Goal: Task Accomplishment & Management: Use online tool/utility

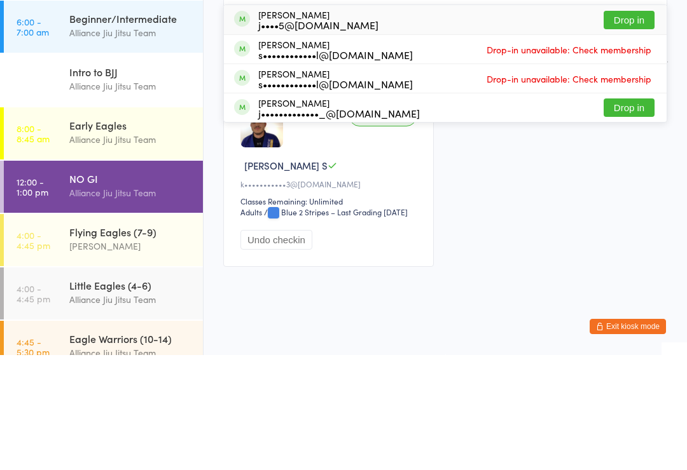
type input "[PERSON_NAME]"
click at [355, 120] on div "[PERSON_NAME] j••••5@[DOMAIN_NAME] Drop in" at bounding box center [445, 134] width 443 height 29
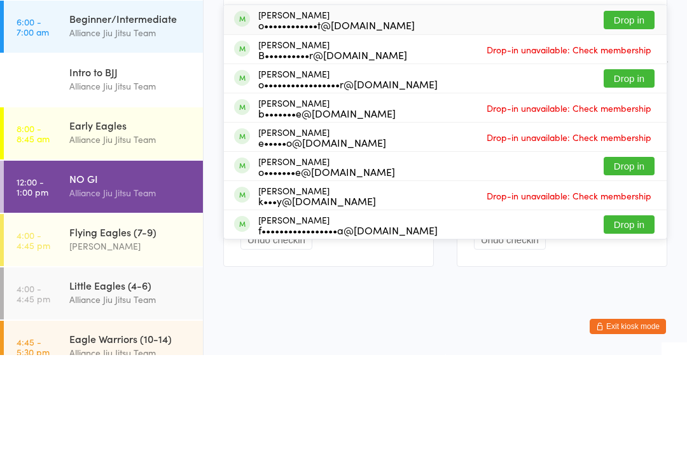
type input "Oli"
click at [635, 126] on button "Drop in" at bounding box center [628, 135] width 51 height 18
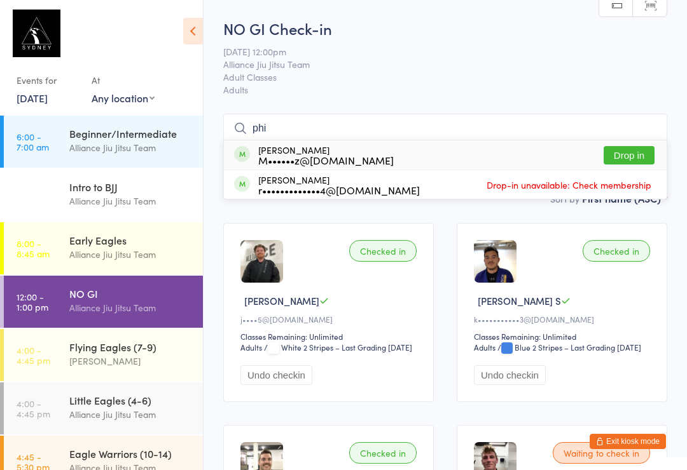
type input "phi"
click at [623, 149] on button "Drop in" at bounding box center [628, 155] width 51 height 18
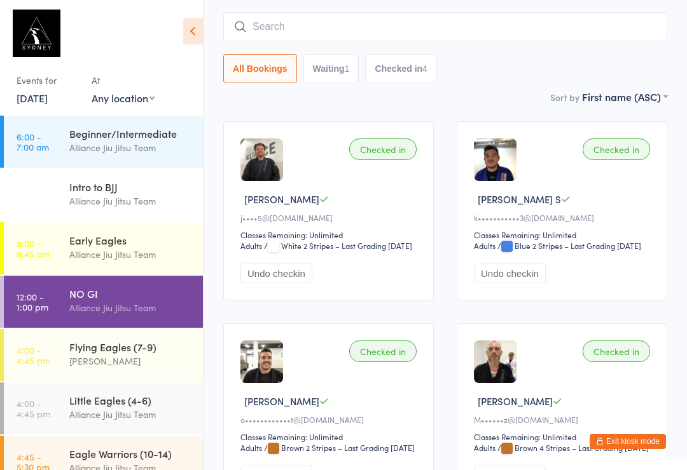
scroll to position [102, 0]
click at [365, 18] on input "search" at bounding box center [445, 25] width 444 height 29
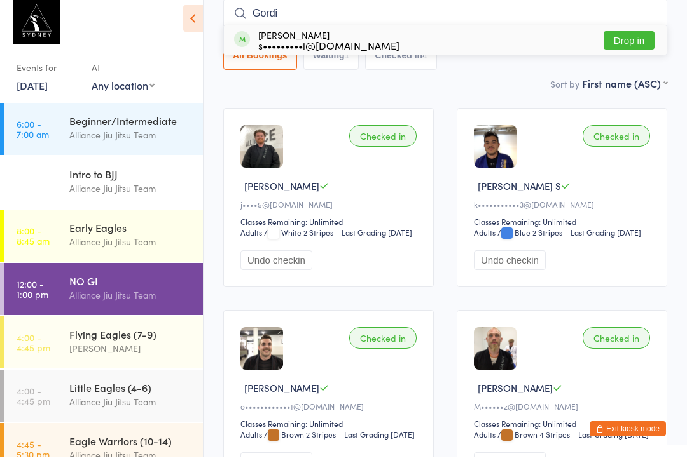
type input "Gordi"
click at [623, 48] on button "Drop in" at bounding box center [628, 53] width 51 height 18
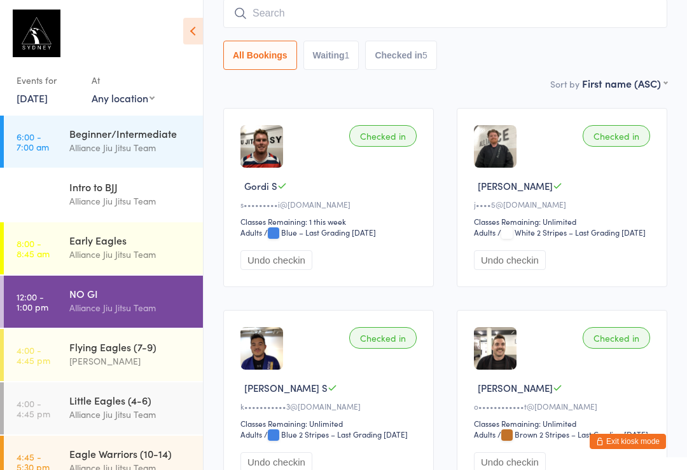
click at [371, 20] on input "search" at bounding box center [445, 13] width 444 height 29
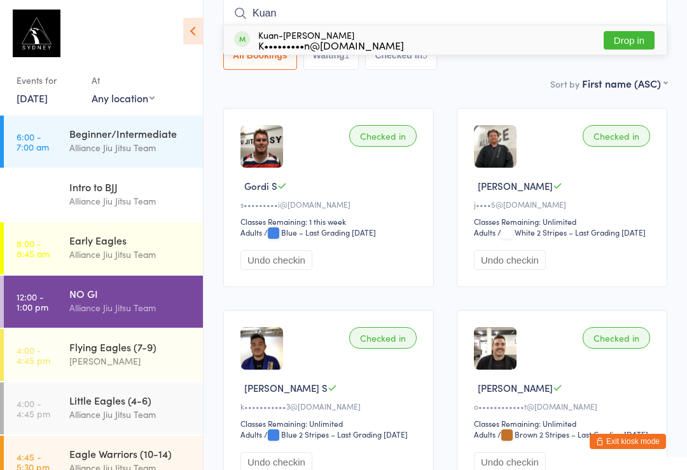
type input "Kuan"
click at [474, 34] on div "Kuan-[PERSON_NAME] K•••••••••n@[DOMAIN_NAME] Drop in" at bounding box center [445, 39] width 443 height 29
